Goal: Task Accomplishment & Management: Complete application form

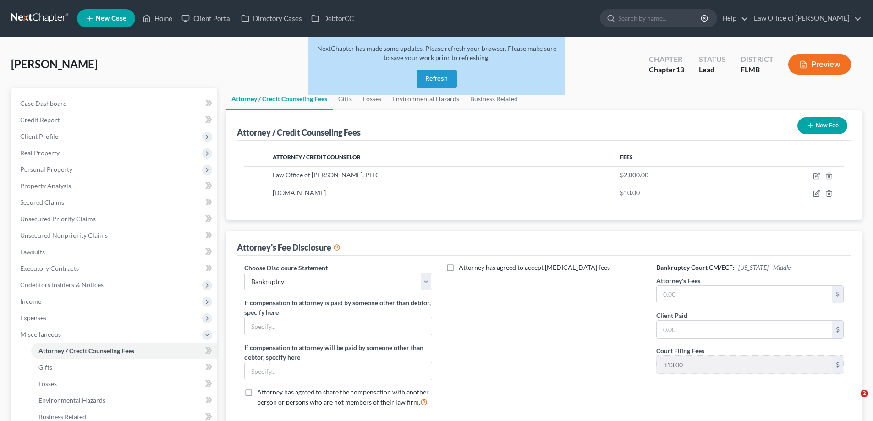
select select "0"
click at [26, 15] on link at bounding box center [40, 18] width 59 height 17
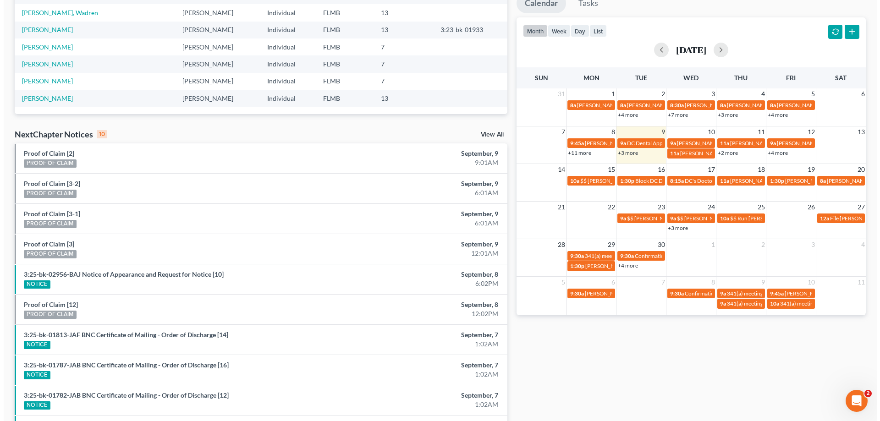
scroll to position [101, 0]
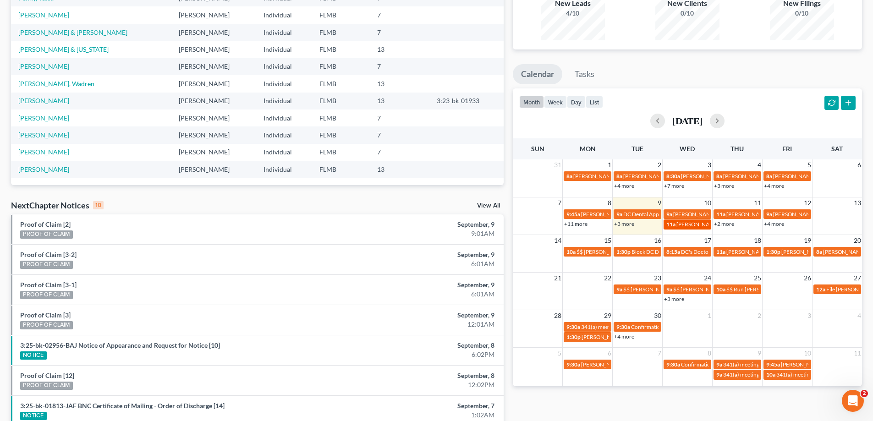
click at [689, 221] on span "[PERSON_NAME] [PHONE_NUMBER]" at bounding box center [723, 224] width 93 height 7
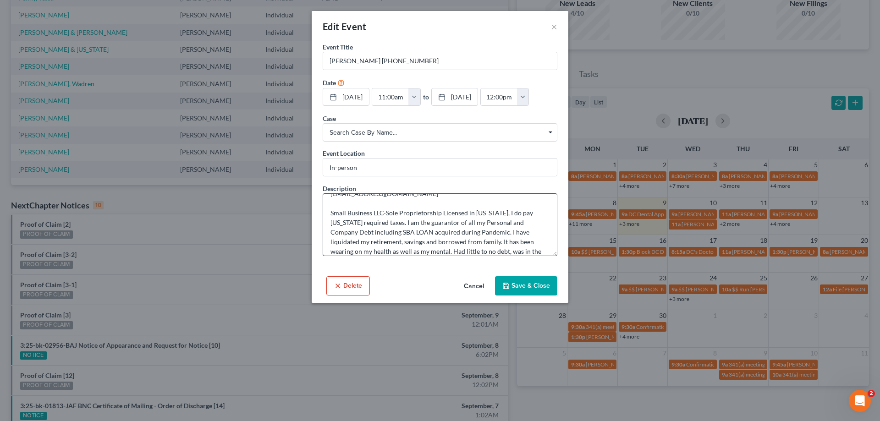
scroll to position [58, 0]
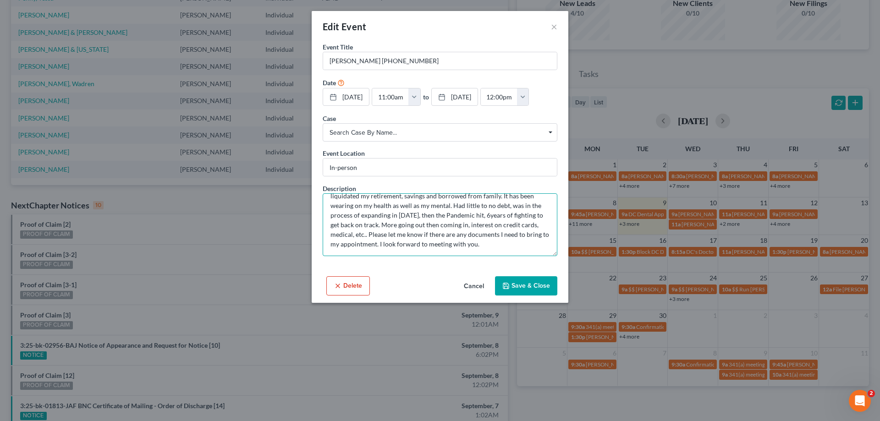
drag, startPoint x: 354, startPoint y: 216, endPoint x: 428, endPoint y: 215, distance: 73.8
click at [428, 215] on textarea "[EMAIL_ADDRESS][DOMAIN_NAME] Small Business LLC-Sole Proprietorship Licensed in…" at bounding box center [440, 224] width 235 height 63
drag, startPoint x: 485, startPoint y: 245, endPoint x: 420, endPoint y: 220, distance: 69.0
click at [420, 220] on textarea "[EMAIL_ADDRESS][DOMAIN_NAME] Small Business LLC-Sole Proprietorship Licensed in…" at bounding box center [440, 224] width 235 height 63
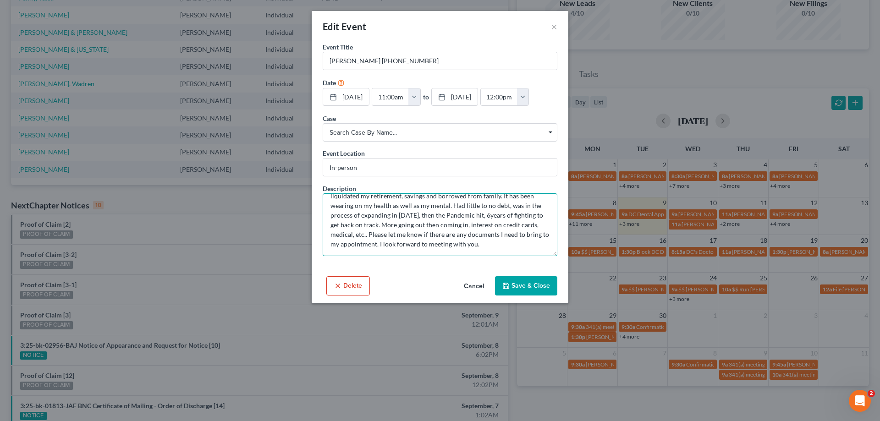
click at [420, 220] on textarea "[EMAIL_ADDRESS][DOMAIN_NAME] Small Business LLC-Sole Proprietorship Licensed in…" at bounding box center [440, 224] width 235 height 63
click at [361, 211] on textarea "[EMAIL_ADDRESS][DOMAIN_NAME] Small Business LLC-Sole Proprietorship Licensed in…" at bounding box center [440, 224] width 235 height 63
drag, startPoint x: 509, startPoint y: 243, endPoint x: 395, endPoint y: 224, distance: 115.6
click at [395, 224] on textarea "[EMAIL_ADDRESS][DOMAIN_NAME] Small Business LLC-Sole Proprietorship Licensed in…" at bounding box center [440, 224] width 235 height 63
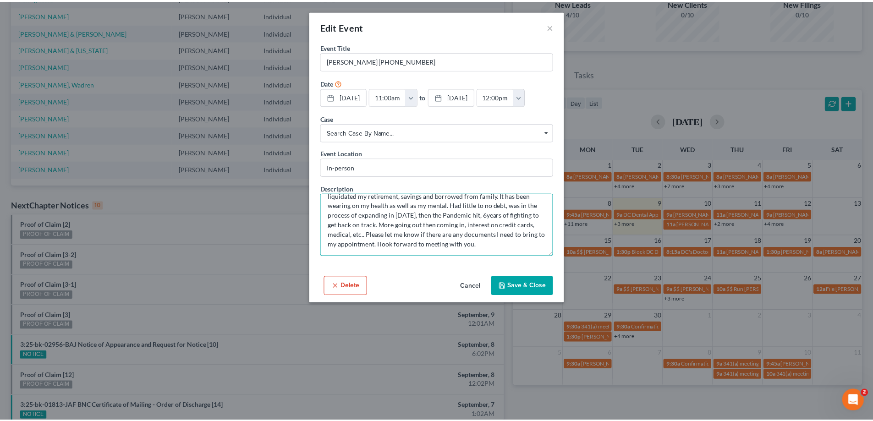
scroll to position [0, 0]
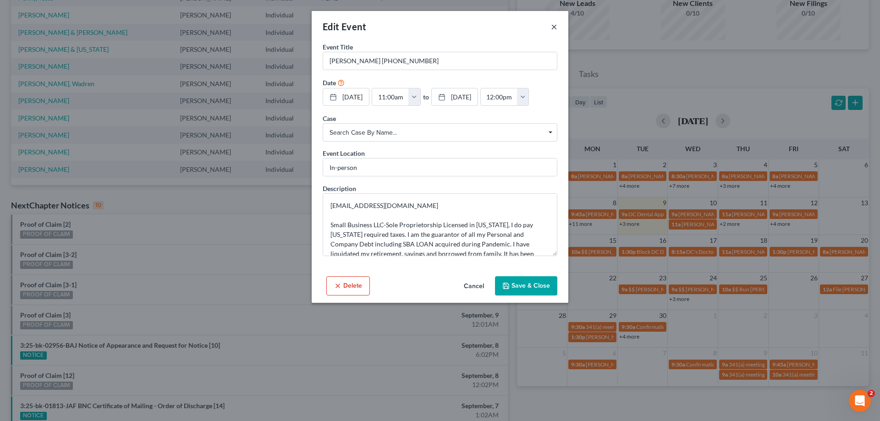
click at [554, 29] on button "×" at bounding box center [554, 26] width 6 height 11
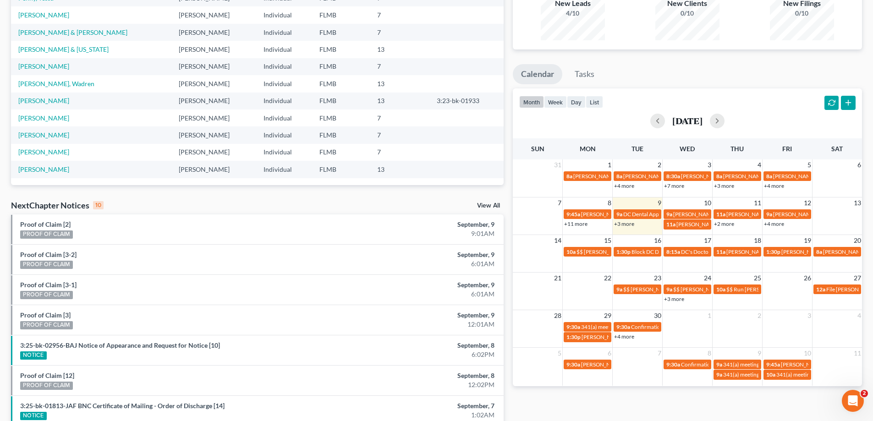
click at [729, 225] on link "+2 more" at bounding box center [724, 224] width 20 height 7
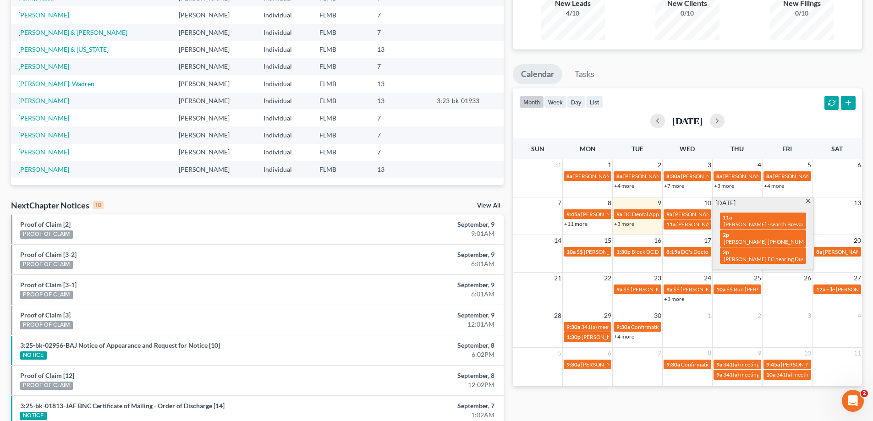
click at [695, 62] on div "Monthly Progress Bankruptcy Bankruptcy [DATE] [DATE] [DATE] [DATE] [DATE] [DATE…" at bounding box center [688, 239] width 359 height 584
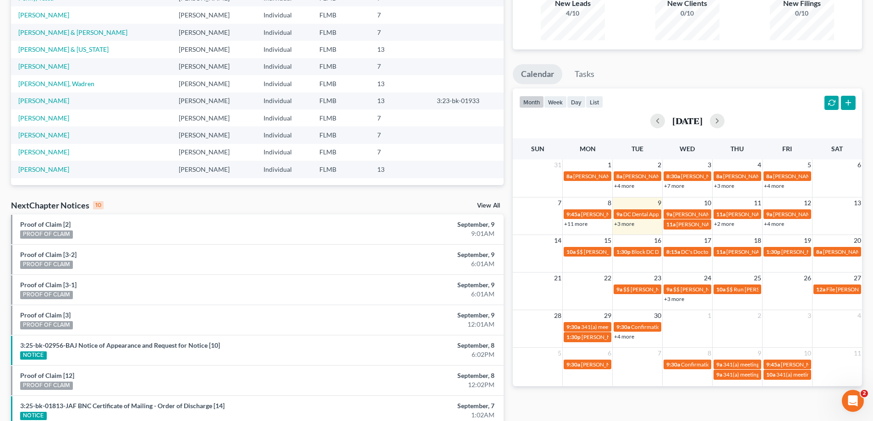
click at [777, 224] on link "+4 more" at bounding box center [774, 224] width 20 height 7
click at [758, 73] on ul "Calendar Tasks" at bounding box center [687, 76] width 349 height 24
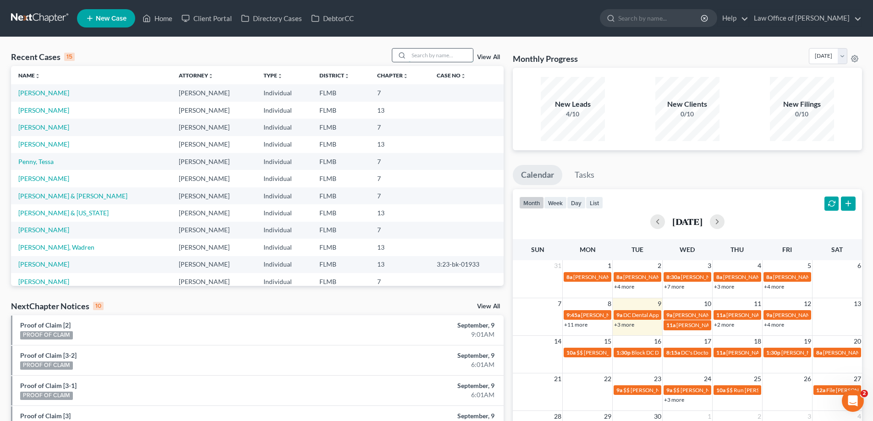
click at [430, 60] on input "search" at bounding box center [441, 55] width 64 height 13
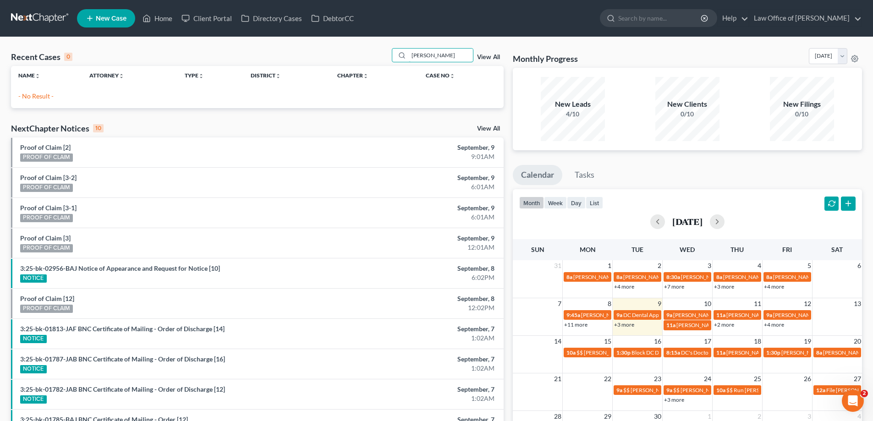
drag, startPoint x: 433, startPoint y: 55, endPoint x: 263, endPoint y: 52, distance: 170.1
click at [263, 52] on div "Recent Cases 0 [PERSON_NAME] View All" at bounding box center [257, 57] width 493 height 18
type input "[PERSON_NAME]"
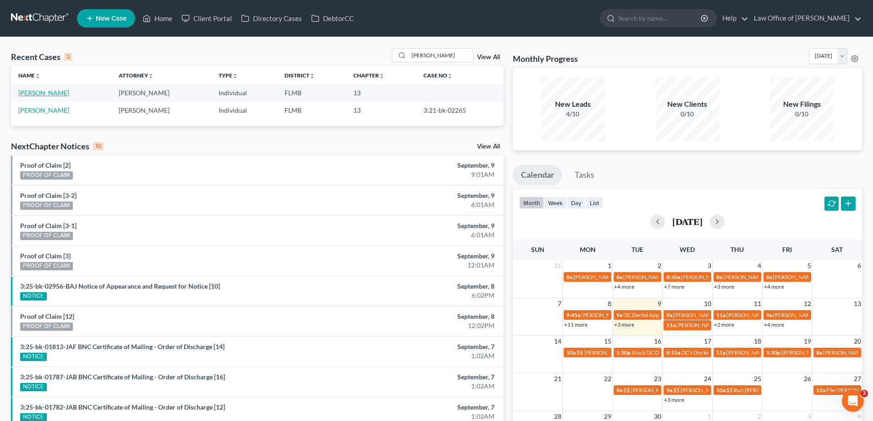
click at [39, 94] on link "[PERSON_NAME]" at bounding box center [43, 93] width 51 height 8
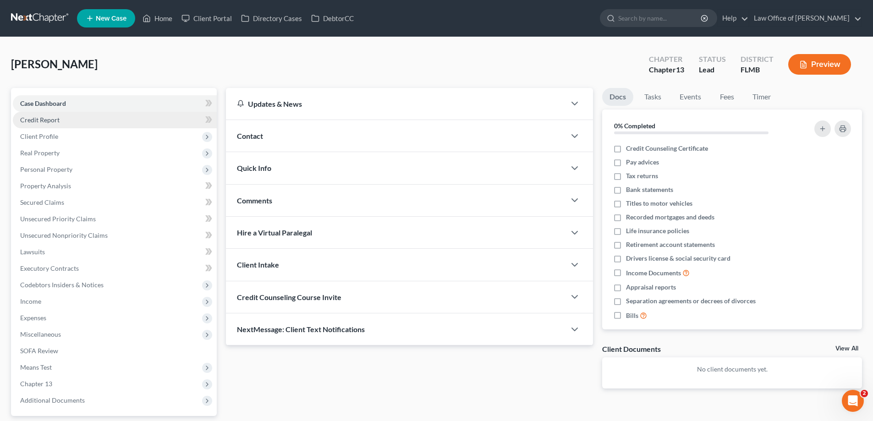
click at [46, 124] on link "Credit Report" at bounding box center [115, 120] width 204 height 17
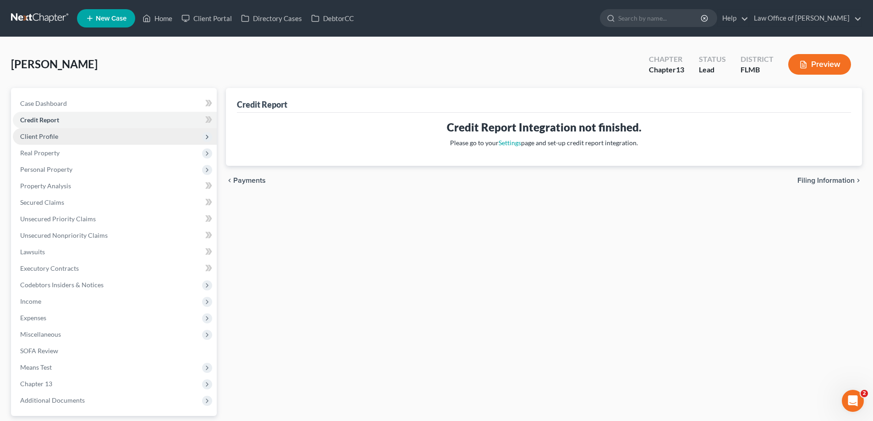
click at [44, 135] on span "Client Profile" at bounding box center [39, 137] width 38 height 8
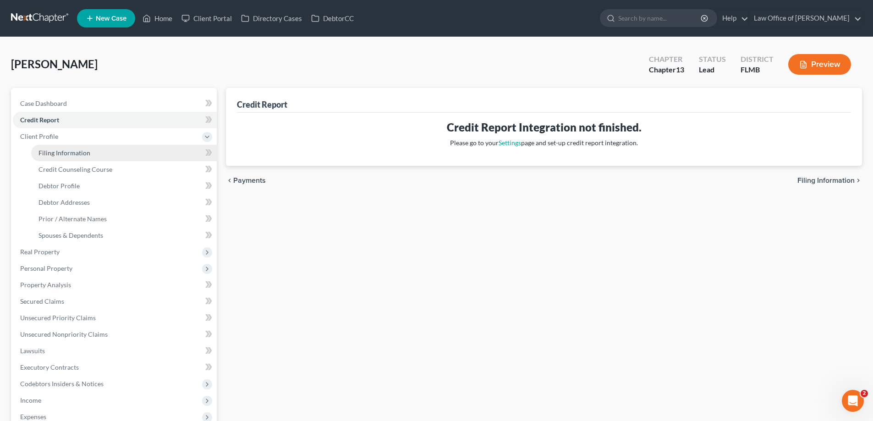
click at [45, 151] on span "Filing Information" at bounding box center [65, 153] width 52 height 8
select select "1"
select select "0"
select select "3"
select select "9"
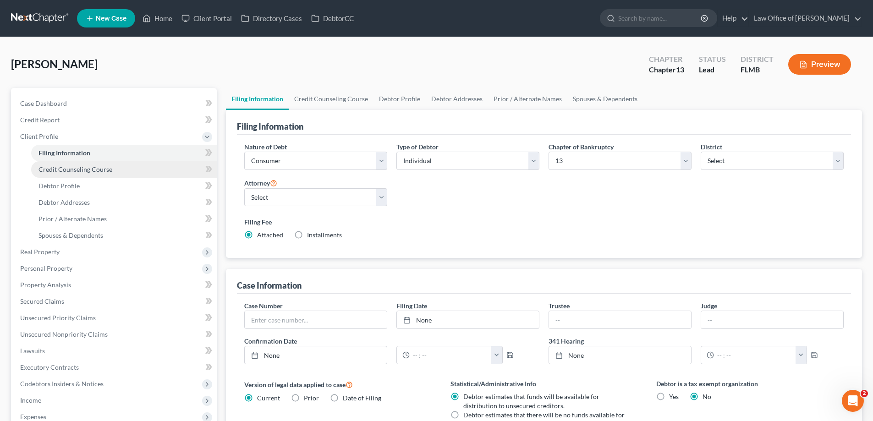
click at [70, 171] on span "Credit Counseling Course" at bounding box center [76, 170] width 74 height 8
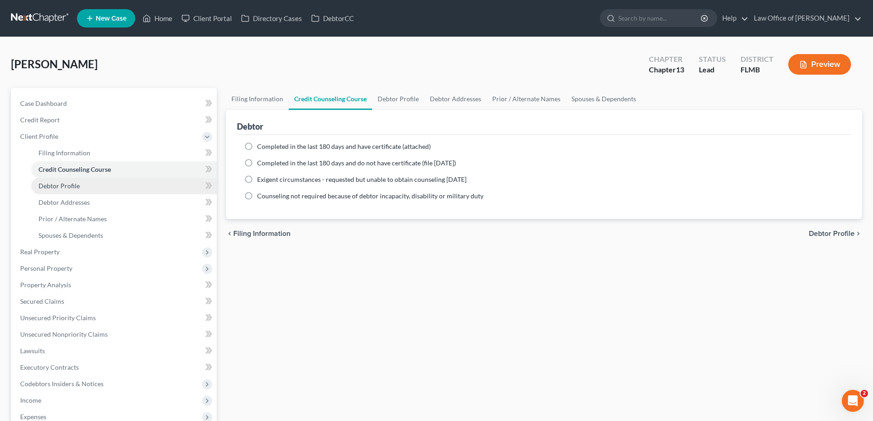
click at [63, 185] on span "Debtor Profile" at bounding box center [59, 186] width 41 height 8
select select "0"
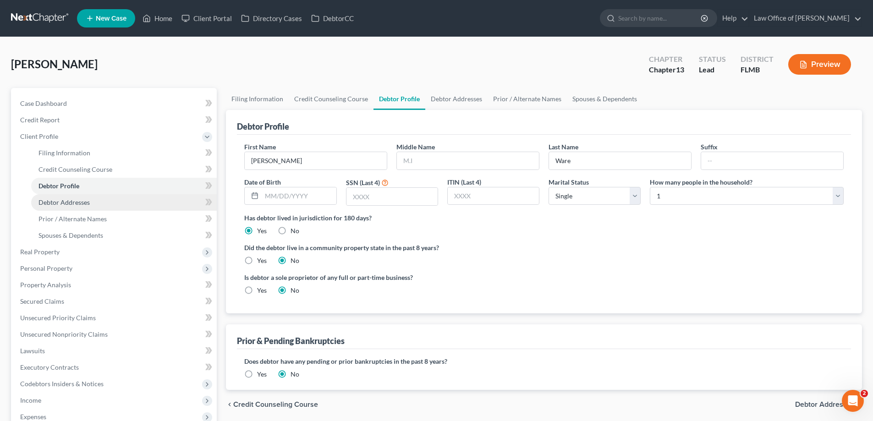
click at [66, 201] on span "Debtor Addresses" at bounding box center [64, 203] width 51 height 8
select select "0"
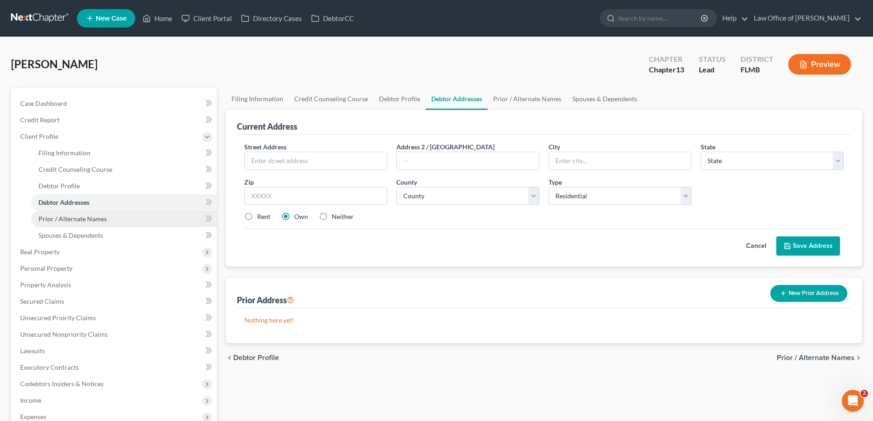
click at [66, 214] on link "Prior / Alternate Names" at bounding box center [124, 219] width 186 height 17
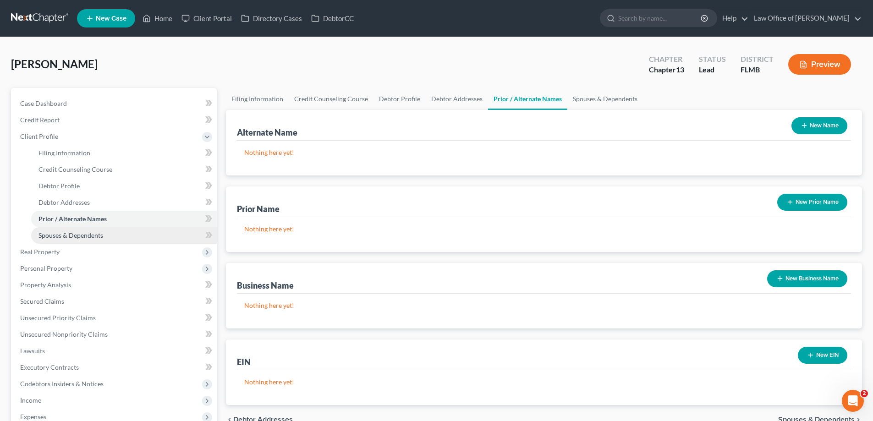
click at [70, 236] on span "Spouses & Dependents" at bounding box center [71, 236] width 65 height 8
